Goal: Find specific page/section: Find specific page/section

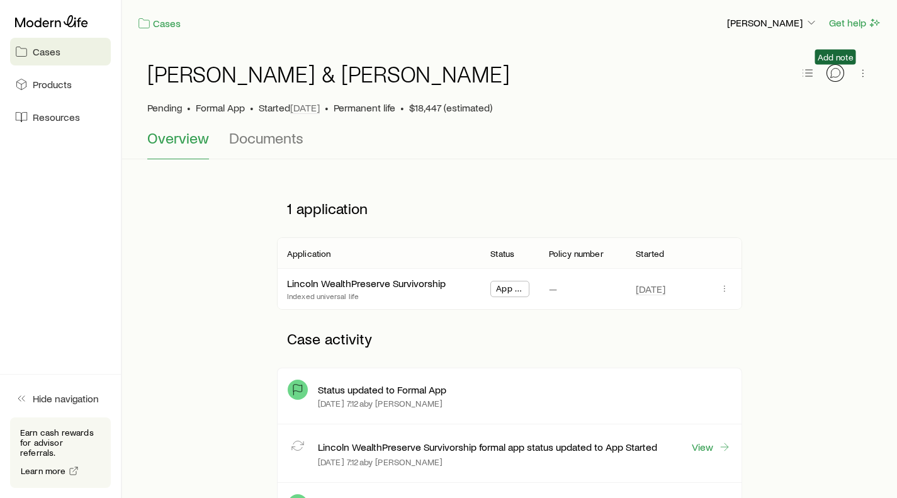
click at [836, 75] on icon "button" at bounding box center [835, 73] width 13 height 13
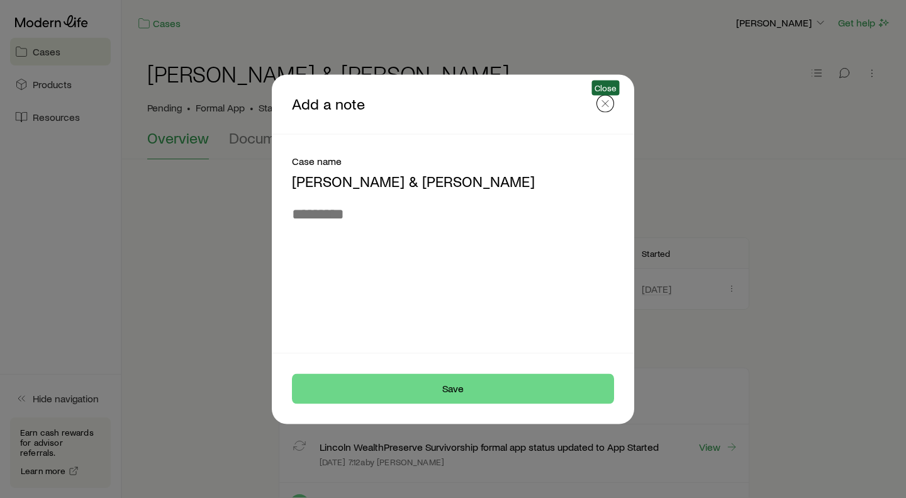
click at [603, 102] on icon "button" at bounding box center [605, 103] width 13 height 13
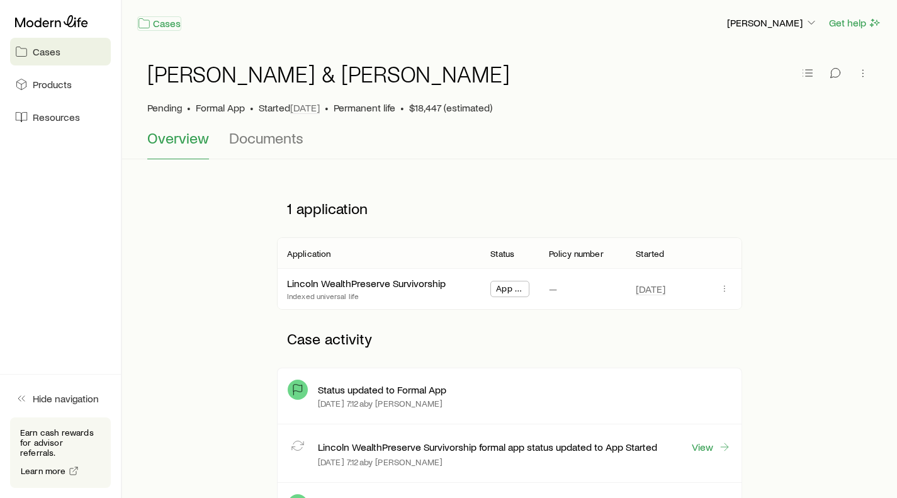
click at [151, 23] on link "Cases" at bounding box center [159, 23] width 44 height 14
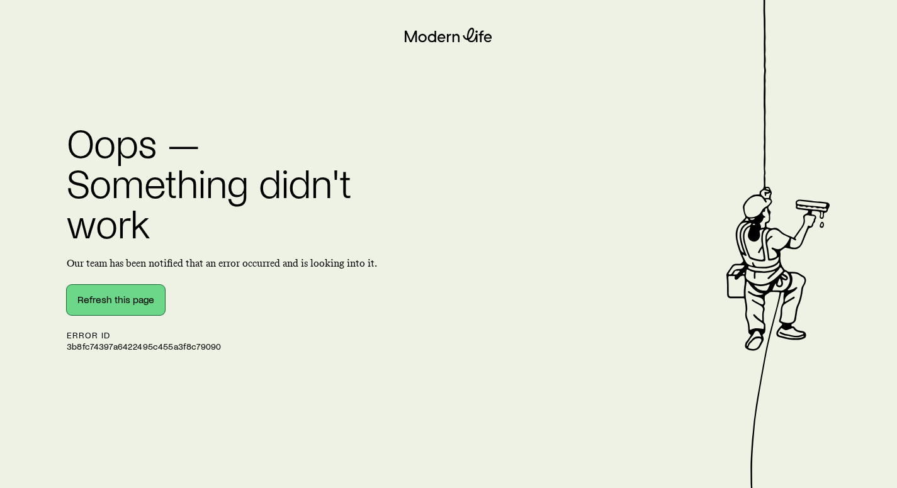
click at [98, 293] on button "Refresh this page" at bounding box center [116, 300] width 98 height 30
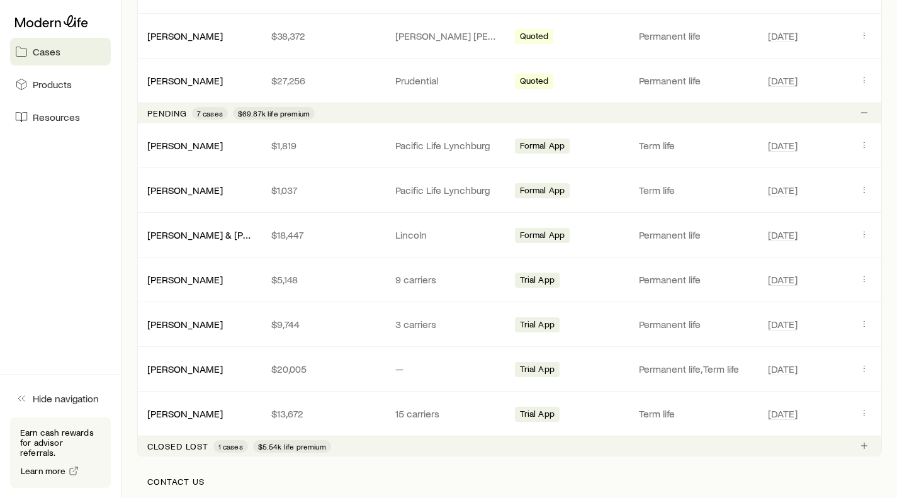
scroll to position [415, 0]
